Goal: Information Seeking & Learning: Check status

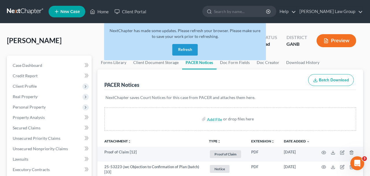
click at [184, 50] on button "Refresh" at bounding box center [184, 50] width 25 height 12
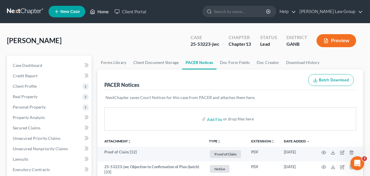
click at [98, 12] on link "Home" at bounding box center [99, 11] width 25 height 10
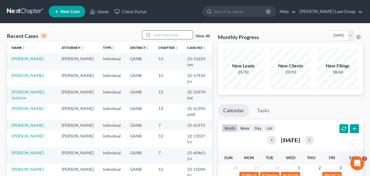
click at [156, 37] on input "search" at bounding box center [172, 35] width 40 height 8
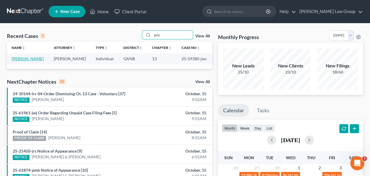
type input "poy"
click at [30, 60] on link "[PERSON_NAME]" at bounding box center [28, 58] width 32 height 5
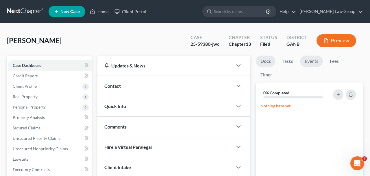
click at [318, 59] on link "Events" at bounding box center [311, 60] width 23 height 11
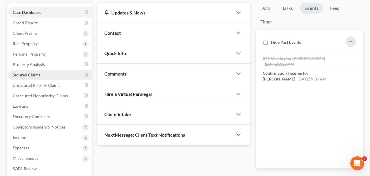
scroll to position [113, 0]
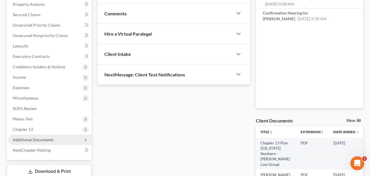
click at [41, 141] on span "Additional Documents" at bounding box center [33, 139] width 41 height 5
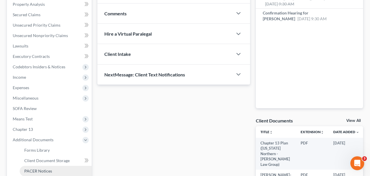
click at [44, 169] on span "PACER Notices" at bounding box center [38, 170] width 28 height 5
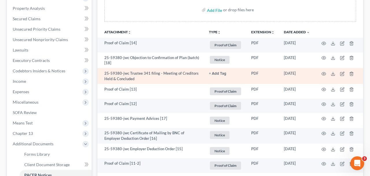
scroll to position [103, 0]
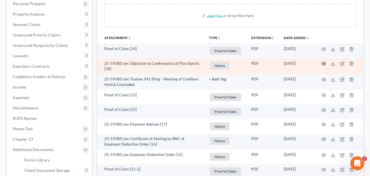
click at [323, 63] on icon "button" at bounding box center [323, 63] width 5 height 5
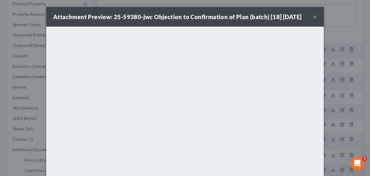
click at [315, 18] on button "×" at bounding box center [314, 16] width 4 height 7
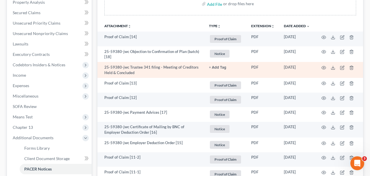
scroll to position [112, 0]
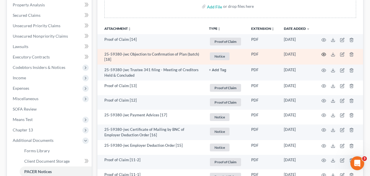
click at [324, 53] on icon "button" at bounding box center [323, 54] width 5 height 5
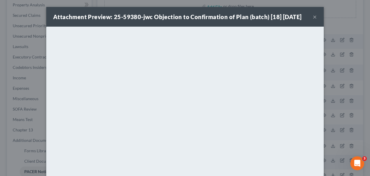
click at [315, 16] on button "×" at bounding box center [314, 16] width 4 height 7
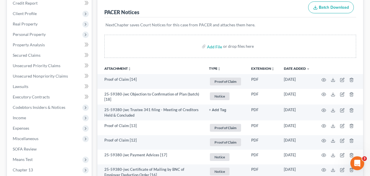
scroll to position [0, 0]
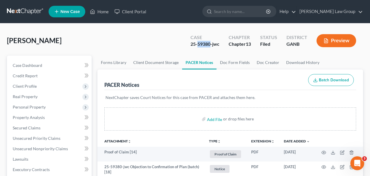
drag, startPoint x: 210, startPoint y: 45, endPoint x: 197, endPoint y: 44, distance: 13.0
click at [197, 44] on div "25-59380-jwc" at bounding box center [204, 44] width 29 height 7
copy div "59380"
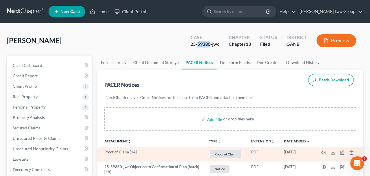
scroll to position [117, 0]
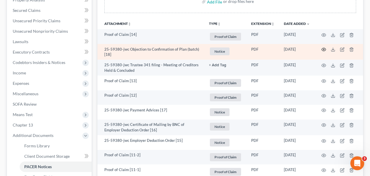
click at [324, 49] on icon "button" at bounding box center [323, 49] width 5 height 5
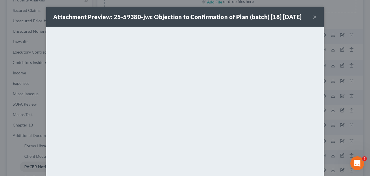
click at [318, 13] on div "Attachment Preview: 25-59380-jwc Objection to Confirmation of Plan (batch) [18]…" at bounding box center [184, 17] width 277 height 20
click at [314, 18] on button "×" at bounding box center [314, 16] width 4 height 7
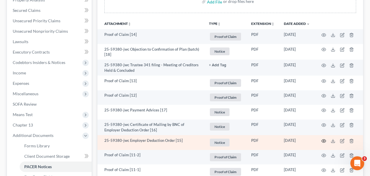
click at [323, 139] on icon "button" at bounding box center [323, 140] width 5 height 5
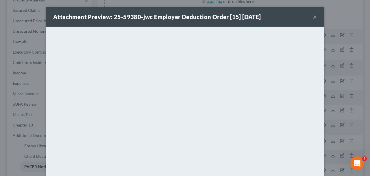
click at [314, 18] on button "×" at bounding box center [314, 16] width 4 height 7
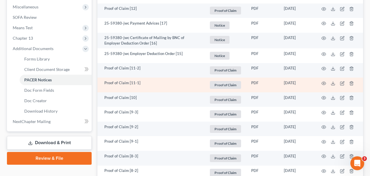
scroll to position [203, 0]
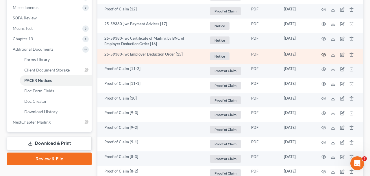
click at [322, 55] on icon "button" at bounding box center [323, 54] width 5 height 5
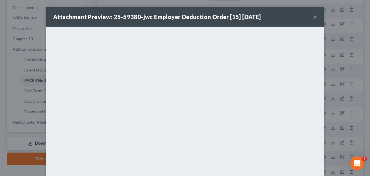
click at [314, 19] on button "×" at bounding box center [314, 16] width 4 height 7
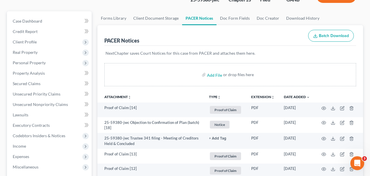
scroll to position [43, 0]
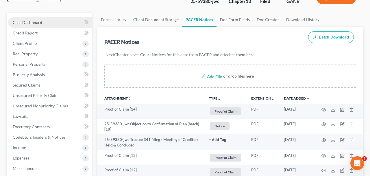
click at [42, 23] on link "Case Dashboard" at bounding box center [49, 22] width 83 height 10
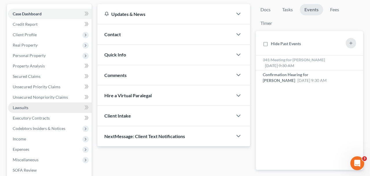
scroll to position [52, 0]
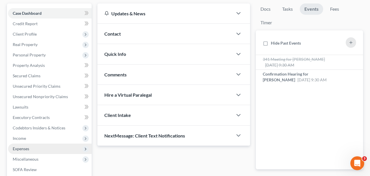
click at [45, 149] on span "Expenses" at bounding box center [49, 148] width 83 height 10
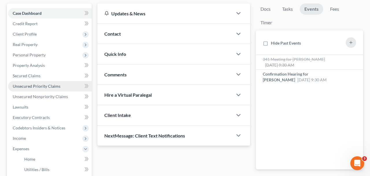
click at [42, 86] on span "Unsecured Priority Claims" at bounding box center [37, 85] width 48 height 5
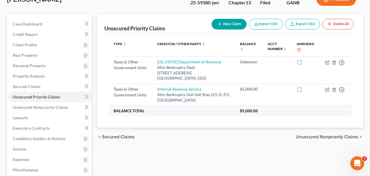
scroll to position [41, 0]
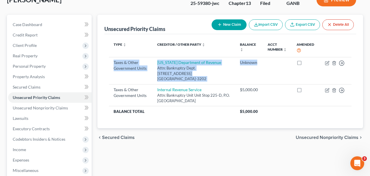
drag, startPoint x: 124, startPoint y: 122, endPoint x: 100, endPoint y: 61, distance: 64.9
click at [100, 61] on div "Unsecured Priority Claims New Claim Import CSV Export CSV Delete All Type expan…" at bounding box center [229, 71] width 265 height 113
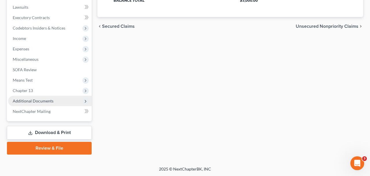
click at [55, 99] on span "Additional Documents" at bounding box center [49, 101] width 83 height 10
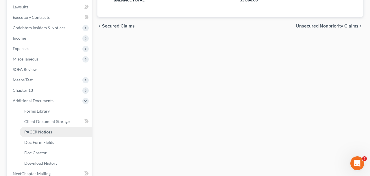
click at [57, 129] on link "PACER Notices" at bounding box center [56, 131] width 72 height 10
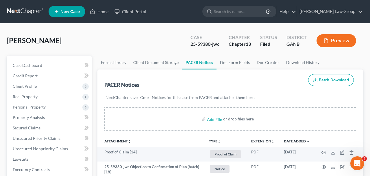
scroll to position [5, 0]
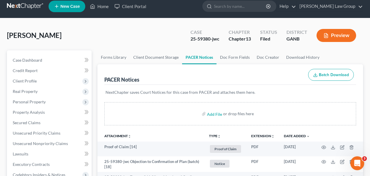
drag, startPoint x: 20, startPoint y: 37, endPoint x: 0, endPoint y: 37, distance: 19.9
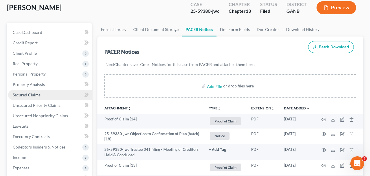
scroll to position [0, 0]
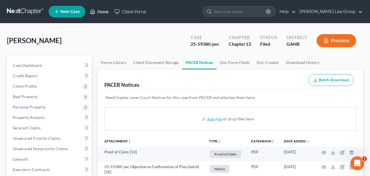
click at [102, 11] on link "Home" at bounding box center [99, 11] width 25 height 10
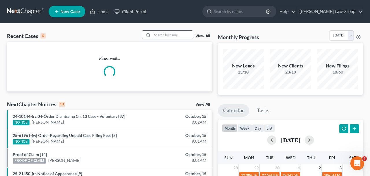
click at [160, 33] on input "search" at bounding box center [172, 35] width 40 height 8
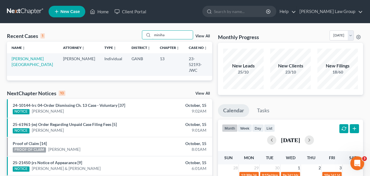
type input "miniha"
click at [27, 55] on td "[PERSON_NAME][GEOGRAPHIC_DATA]" at bounding box center [32, 64] width 51 height 22
click at [28, 58] on link "[PERSON_NAME][GEOGRAPHIC_DATA]" at bounding box center [32, 61] width 41 height 11
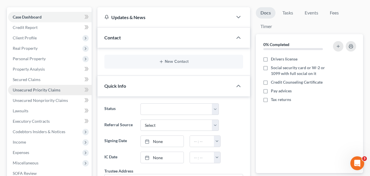
scroll to position [55, 0]
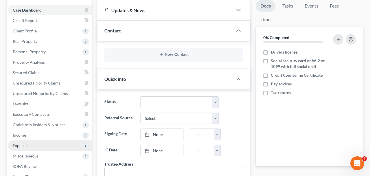
click at [49, 141] on span "Expenses" at bounding box center [49, 145] width 83 height 10
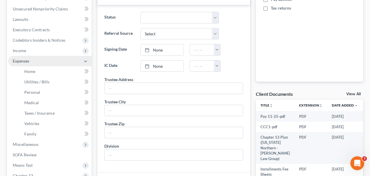
scroll to position [218, 0]
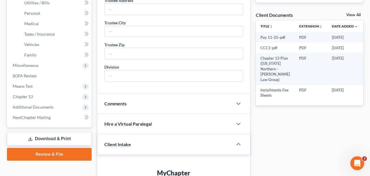
click at [46, 140] on link "Download & Print" at bounding box center [49, 139] width 85 height 14
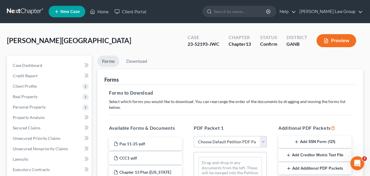
click at [193, 136] on select "Choose Default Petition PDF Packet Complete Bankruptcy Petition (all forms and …" at bounding box center [229, 142] width 73 height 12
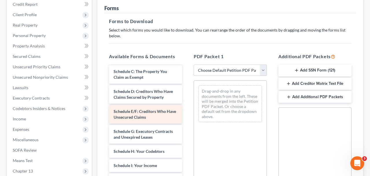
scroll to position [129, 0]
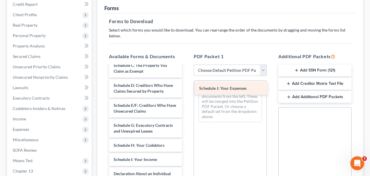
drag, startPoint x: 134, startPoint y: 170, endPoint x: 220, endPoint y: 91, distance: 116.3
click at [187, 91] on div "Schedule J: Your Expenses Pay 11-25-pdf CCC1-pdf Chapter 13 Plan ([US_STATE] No…" at bounding box center [145, 121] width 82 height 368
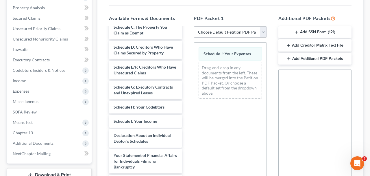
scroll to position [164, 0]
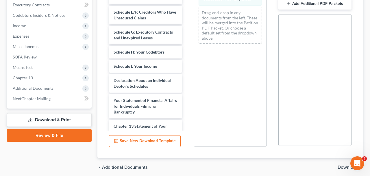
click at [344, 167] on span "Download" at bounding box center [347, 167] width 21 height 5
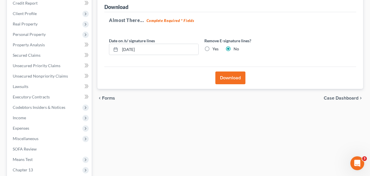
scroll to position [0, 0]
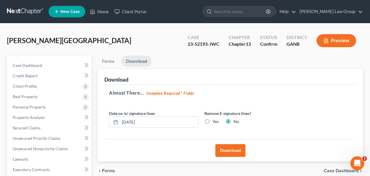
click at [231, 152] on button "Download" at bounding box center [230, 150] width 30 height 13
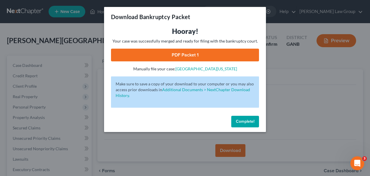
click at [153, 55] on link "PDF Packet 1" at bounding box center [185, 55] width 148 height 13
click at [248, 120] on span "Complete!" at bounding box center [245, 121] width 18 height 5
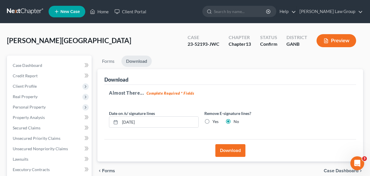
drag, startPoint x: 72, startPoint y: 46, endPoint x: 0, endPoint y: 46, distance: 72.5
click at [0, 46] on div "[PERSON_NAME] Upgraded Case 23-52193-JWC Chapter Chapter 13 Status Confirm Dist…" at bounding box center [185, 170] width 370 height 294
drag, startPoint x: 63, startPoint y: 42, endPoint x: 0, endPoint y: 42, distance: 62.9
click at [0, 42] on div "[PERSON_NAME] Upgraded Case 23-52193-JWC Chapter Chapter 13 Status Confirm Dist…" at bounding box center [185, 170] width 370 height 294
copy span "[PERSON_NAME][GEOGRAPHIC_DATA]"
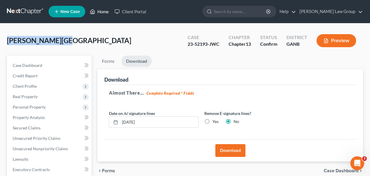
click at [106, 12] on link "Home" at bounding box center [99, 11] width 25 height 10
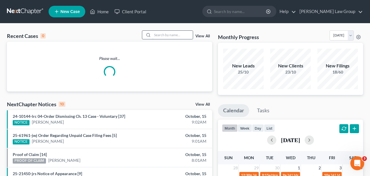
click at [159, 36] on input "search" at bounding box center [172, 35] width 40 height 8
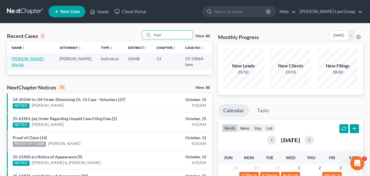
type input "frazi"
click at [23, 58] on link "[PERSON_NAME], Abriah" at bounding box center [28, 61] width 33 height 11
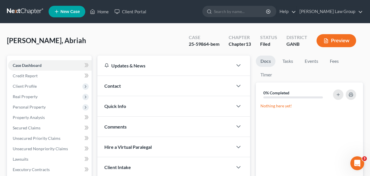
scroll to position [143, 0]
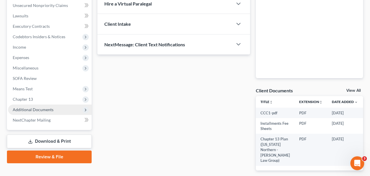
click at [45, 108] on span "Additional Documents" at bounding box center [33, 109] width 41 height 5
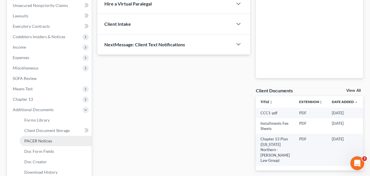
click at [49, 141] on span "PACER Notices" at bounding box center [38, 140] width 28 height 5
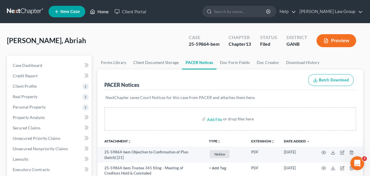
click at [97, 15] on link "Home" at bounding box center [99, 11] width 25 height 10
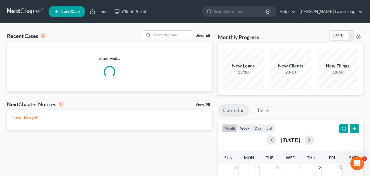
click at [153, 29] on div "Recent Cases 0 View All Please wait... NextChapter Notices 0 View All No notice…" at bounding box center [185, 173] width 370 height 300
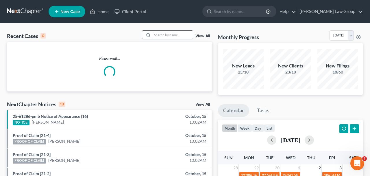
click at [154, 33] on input "search" at bounding box center [172, 35] width 40 height 8
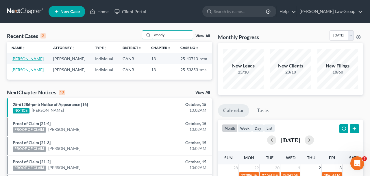
type input "woody"
click at [28, 59] on link "[PERSON_NAME]" at bounding box center [28, 58] width 32 height 5
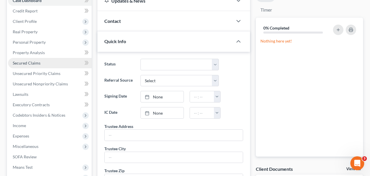
scroll to position [110, 0]
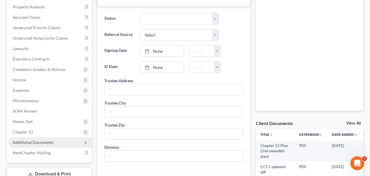
click at [43, 141] on span "Additional Documents" at bounding box center [33, 141] width 41 height 5
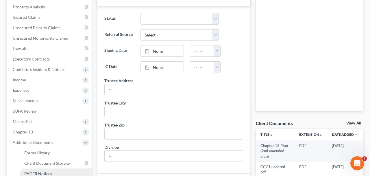
click at [47, 171] on span "PACER Notices" at bounding box center [38, 173] width 28 height 5
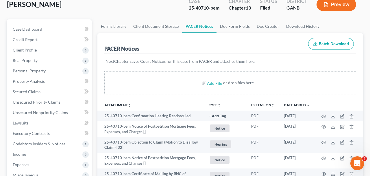
scroll to position [36, 0]
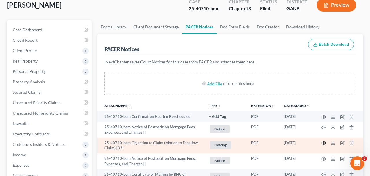
click at [324, 143] on circle "button" at bounding box center [323, 142] width 1 height 1
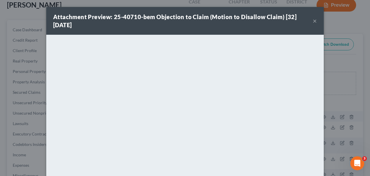
click at [315, 21] on button "×" at bounding box center [314, 20] width 4 height 7
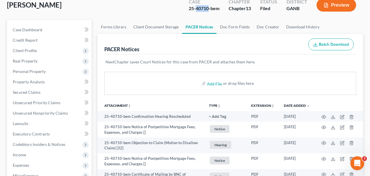
drag, startPoint x: 208, startPoint y: 9, endPoint x: 195, endPoint y: 11, distance: 13.4
click at [195, 11] on div "25-40710-bem" at bounding box center [204, 8] width 31 height 7
copy div "40710"
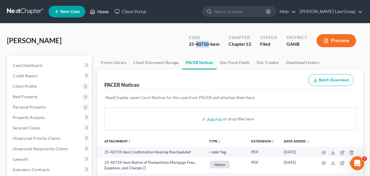
click at [98, 14] on link "Home" at bounding box center [99, 11] width 25 height 10
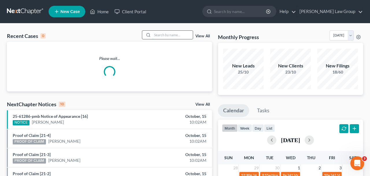
click at [177, 34] on input "search" at bounding box center [172, 35] width 40 height 8
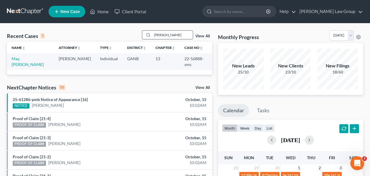
drag, startPoint x: 184, startPoint y: 37, endPoint x: 124, endPoint y: 37, distance: 59.8
click at [152, 37] on input "[PERSON_NAME]" at bounding box center [172, 35] width 40 height 8
type input "t"
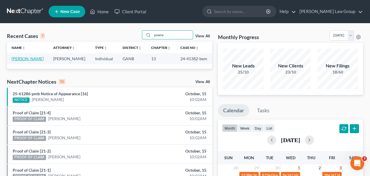
type input "yoana"
click at [18, 61] on link "[PERSON_NAME]" at bounding box center [28, 58] width 32 height 5
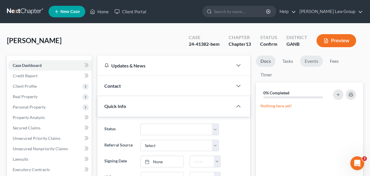
click at [308, 63] on link "Events" at bounding box center [311, 60] width 23 height 11
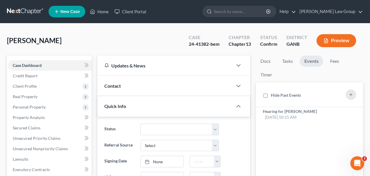
drag, startPoint x: 61, startPoint y: 42, endPoint x: 36, endPoint y: 42, distance: 25.4
click at [36, 42] on div "[PERSON_NAME] Upgraded Case 24-41382-bem Chapter Chapter 13 Status Confirm Dist…" at bounding box center [185, 42] width 356 height 25
copy span "Yoana"
drag, startPoint x: 33, startPoint y: 40, endPoint x: 0, endPoint y: 40, distance: 32.6
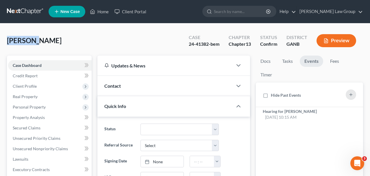
copy span "Vasileva"
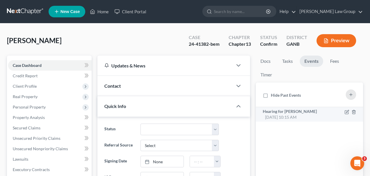
click at [314, 116] on div "Hearing for [PERSON_NAME] [DATE] 10:15 AM" at bounding box center [296, 114] width 68 height 12
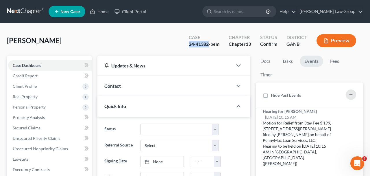
drag, startPoint x: 208, startPoint y: 46, endPoint x: 171, endPoint y: 46, distance: 37.0
click at [171, 46] on div "[PERSON_NAME] Upgraded Case 24-41382-bem Chapter Chapter 13 Status Confirm Dist…" at bounding box center [185, 42] width 356 height 25
copy div "24-41382"
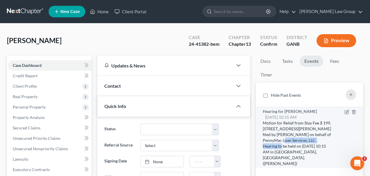
drag, startPoint x: 267, startPoint y: 141, endPoint x: 320, endPoint y: 141, distance: 53.1
click at [320, 141] on div "Motion for Relief from Stay Fee $ 199, [STREET_ADDRESS][PERSON_NAME] filed by […" at bounding box center [296, 143] width 68 height 46
click at [299, 137] on div "Motion for Relief from Stay Fee $ 199, [STREET_ADDRESS][PERSON_NAME] filed by […" at bounding box center [296, 143] width 68 height 46
drag, startPoint x: 289, startPoint y: 134, endPoint x: 325, endPoint y: 139, distance: 36.2
click at [325, 139] on div "Motion for Relief from Stay Fee $ 199, [STREET_ADDRESS][PERSON_NAME] filed by […" at bounding box center [296, 143] width 68 height 46
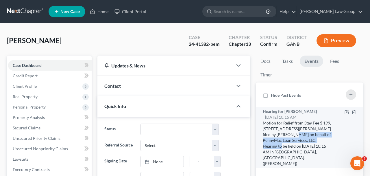
copy div "[PERSON_NAME] on behalf of PennyMac Loan Services, LLC."
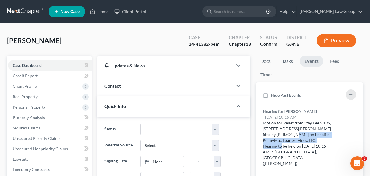
drag, startPoint x: 61, startPoint y: 40, endPoint x: 0, endPoint y: 41, distance: 60.4
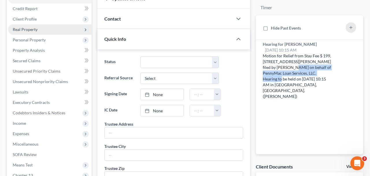
scroll to position [170, 0]
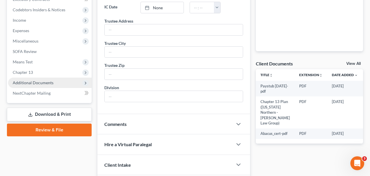
click at [30, 87] on span "Additional Documents" at bounding box center [49, 82] width 83 height 10
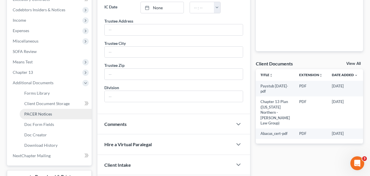
click at [39, 117] on link "PACER Notices" at bounding box center [56, 114] width 72 height 10
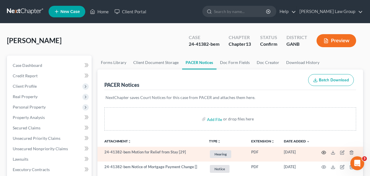
click at [321, 153] on icon "button" at bounding box center [323, 152] width 5 height 5
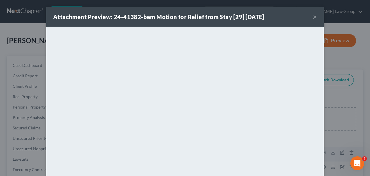
click at [315, 15] on button "×" at bounding box center [314, 16] width 4 height 7
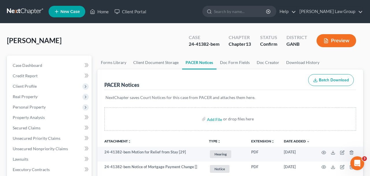
drag, startPoint x: 61, startPoint y: 40, endPoint x: 0, endPoint y: 40, distance: 61.5
copy span "[PERSON_NAME]"
drag, startPoint x: 209, startPoint y: 45, endPoint x: 145, endPoint y: 45, distance: 63.5
click at [145, 45] on div "[PERSON_NAME] Upgraded Case 24-41382-bem Chapter Chapter 13 Status Confirm Dist…" at bounding box center [185, 42] width 356 height 25
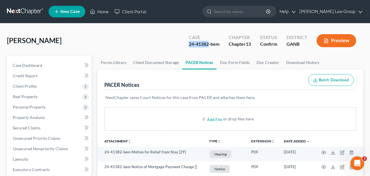
copy div "24-41382"
click at [104, 8] on link "Home" at bounding box center [99, 11] width 25 height 10
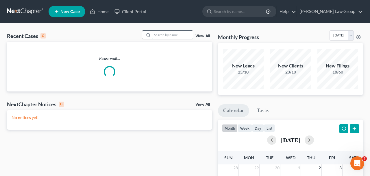
click at [173, 37] on input "search" at bounding box center [172, 35] width 40 height 8
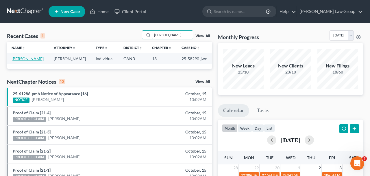
type input "[PERSON_NAME]"
click at [34, 61] on link "[PERSON_NAME]" at bounding box center [28, 58] width 32 height 5
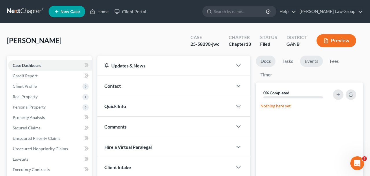
click at [309, 61] on link "Events" at bounding box center [311, 60] width 23 height 11
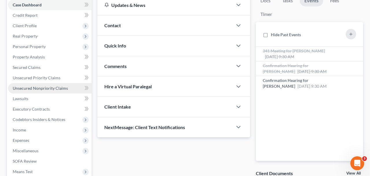
scroll to position [146, 0]
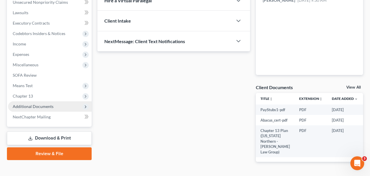
click at [41, 106] on span "Additional Documents" at bounding box center [33, 106] width 41 height 5
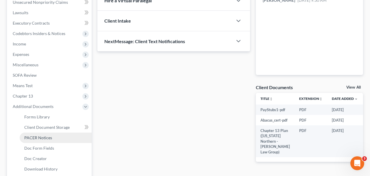
click at [48, 138] on span "PACER Notices" at bounding box center [38, 137] width 28 height 5
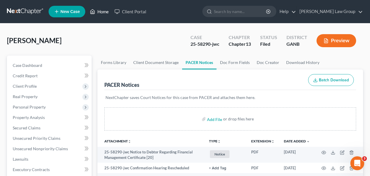
click at [97, 10] on link "Home" at bounding box center [99, 11] width 25 height 10
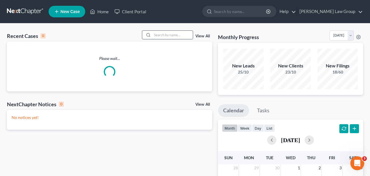
click at [153, 38] on input "search" at bounding box center [172, 35] width 40 height 8
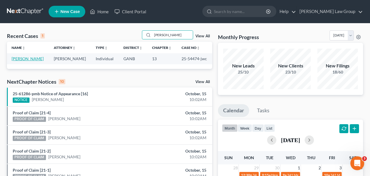
type input "[PERSON_NAME]"
click at [22, 60] on link "[PERSON_NAME]" at bounding box center [28, 58] width 32 height 5
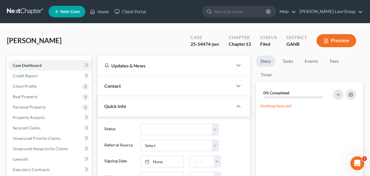
scroll to position [121, 0]
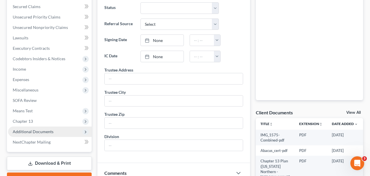
click at [36, 131] on span "Additional Documents" at bounding box center [33, 131] width 41 height 5
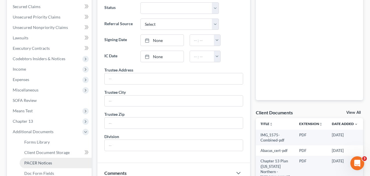
click at [40, 159] on link "PACER Notices" at bounding box center [56, 162] width 72 height 10
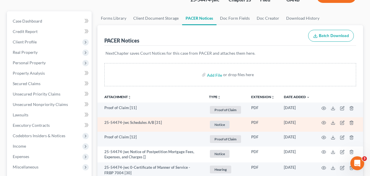
scroll to position [47, 0]
